Goal: Navigation & Orientation: Go to known website

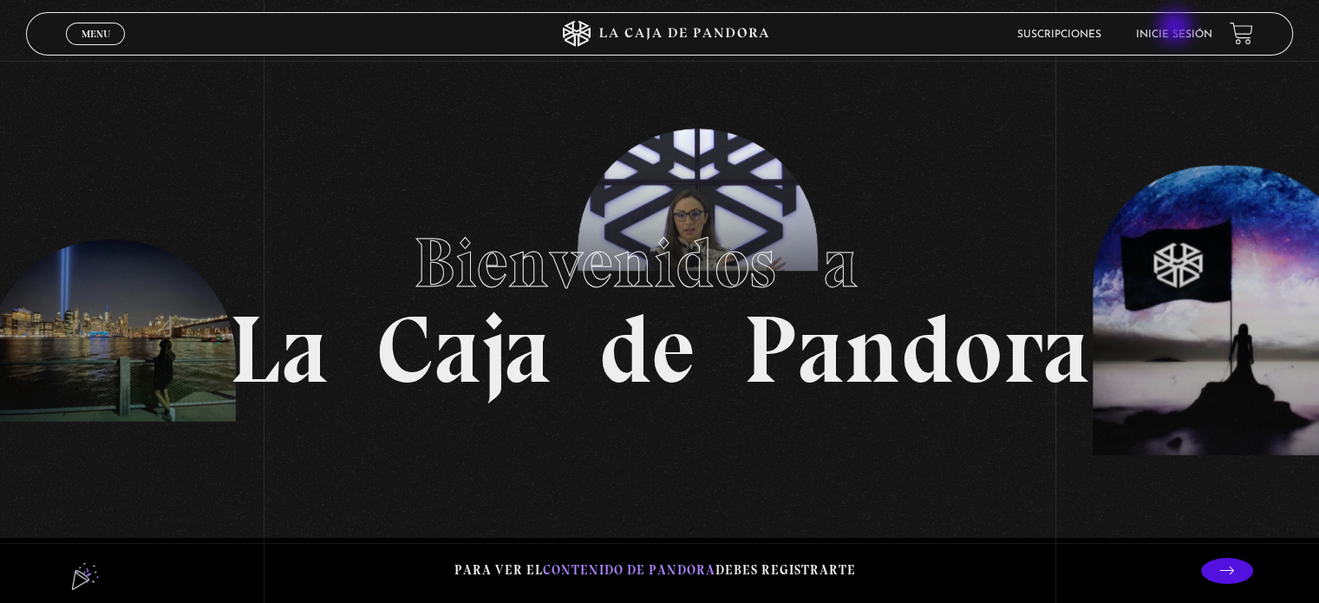
click at [1177, 27] on li "Inicie sesión" at bounding box center [1174, 34] width 76 height 27
click at [1166, 37] on link "Inicie sesión" at bounding box center [1174, 34] width 76 height 10
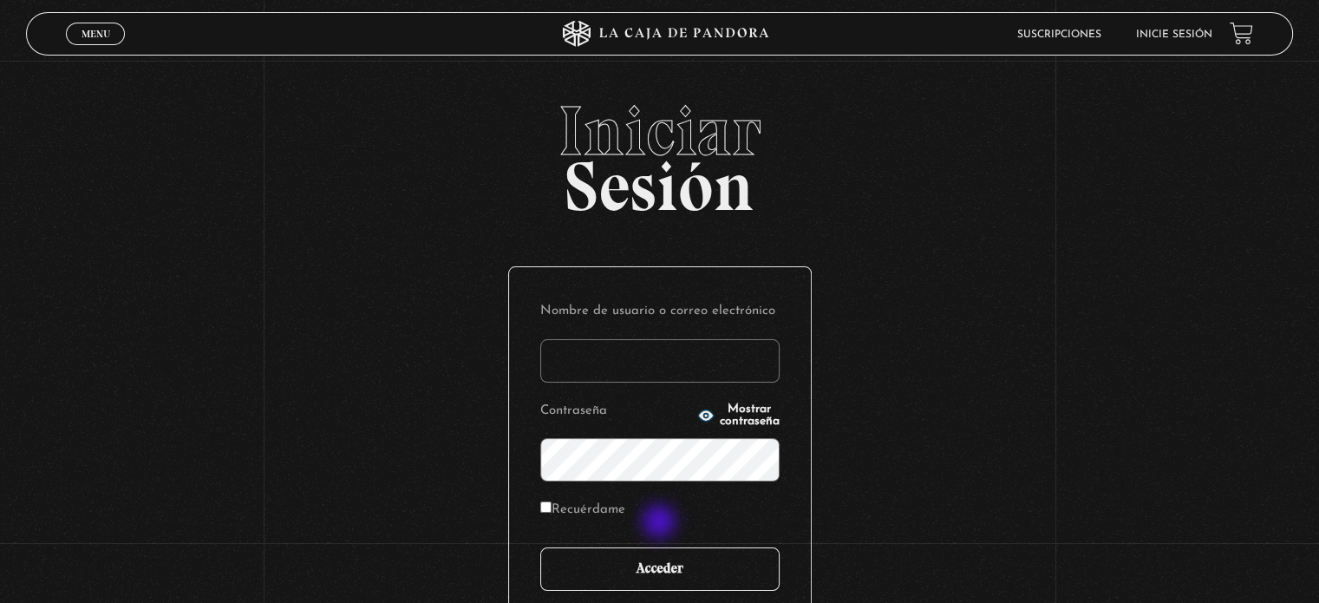
type input "Valente"
click at [679, 571] on input "Acceder" at bounding box center [659, 568] width 239 height 43
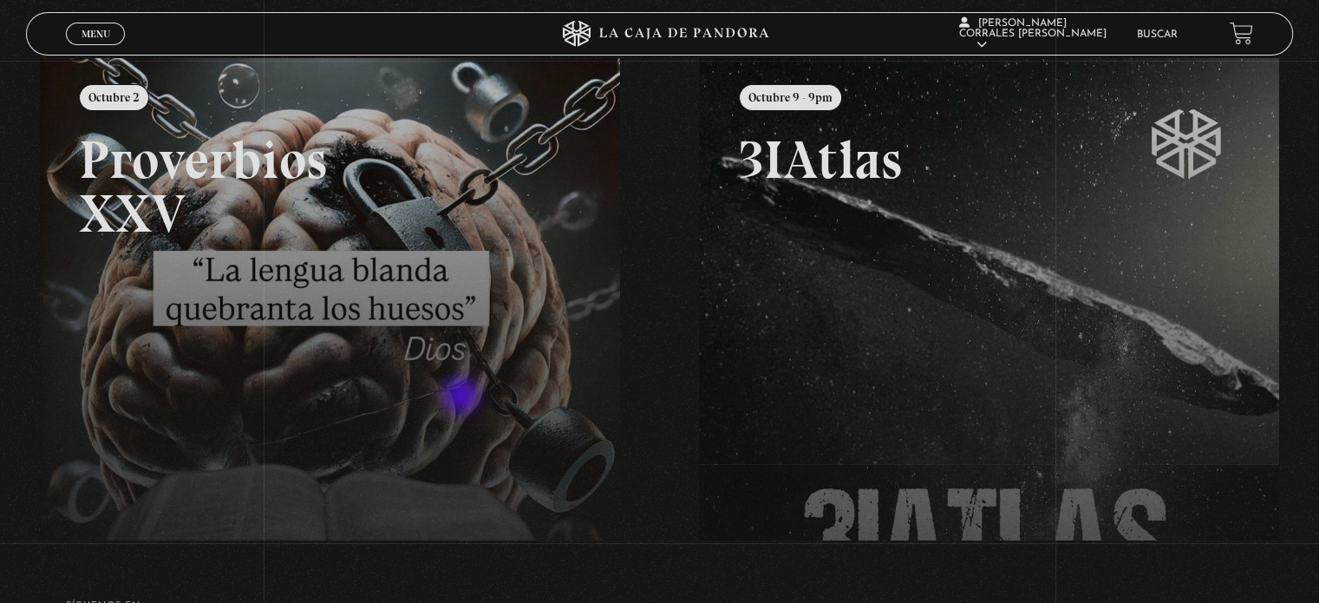
scroll to position [260, 0]
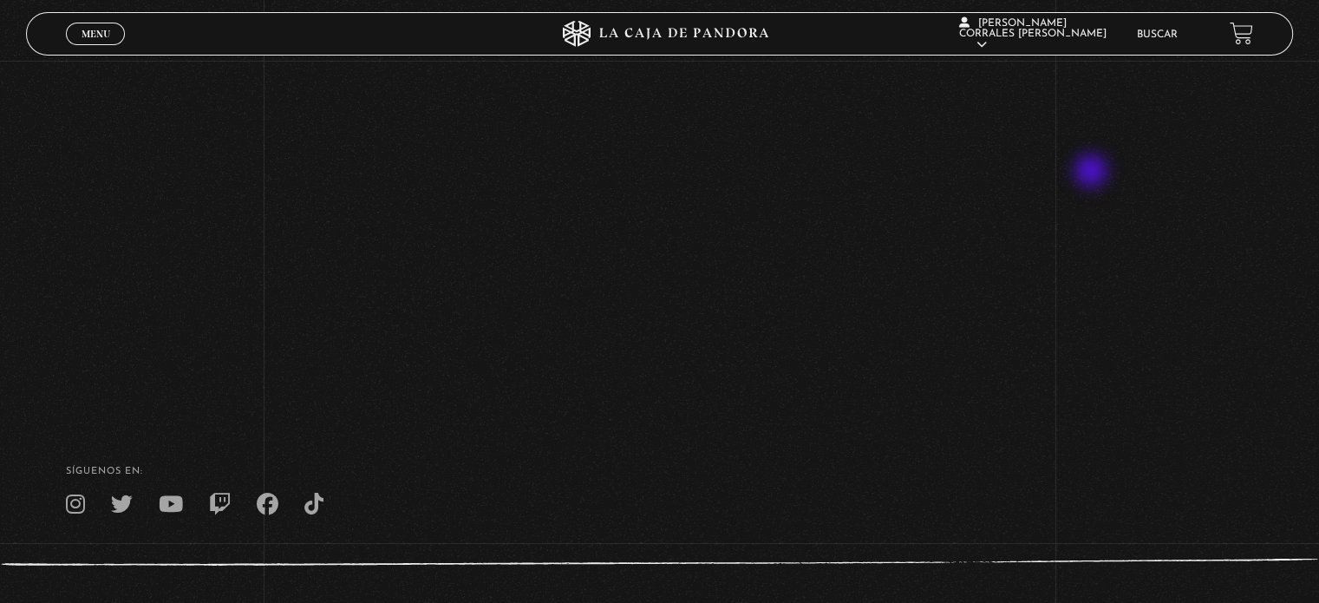
scroll to position [173, 0]
